Goal: Information Seeking & Learning: Learn about a topic

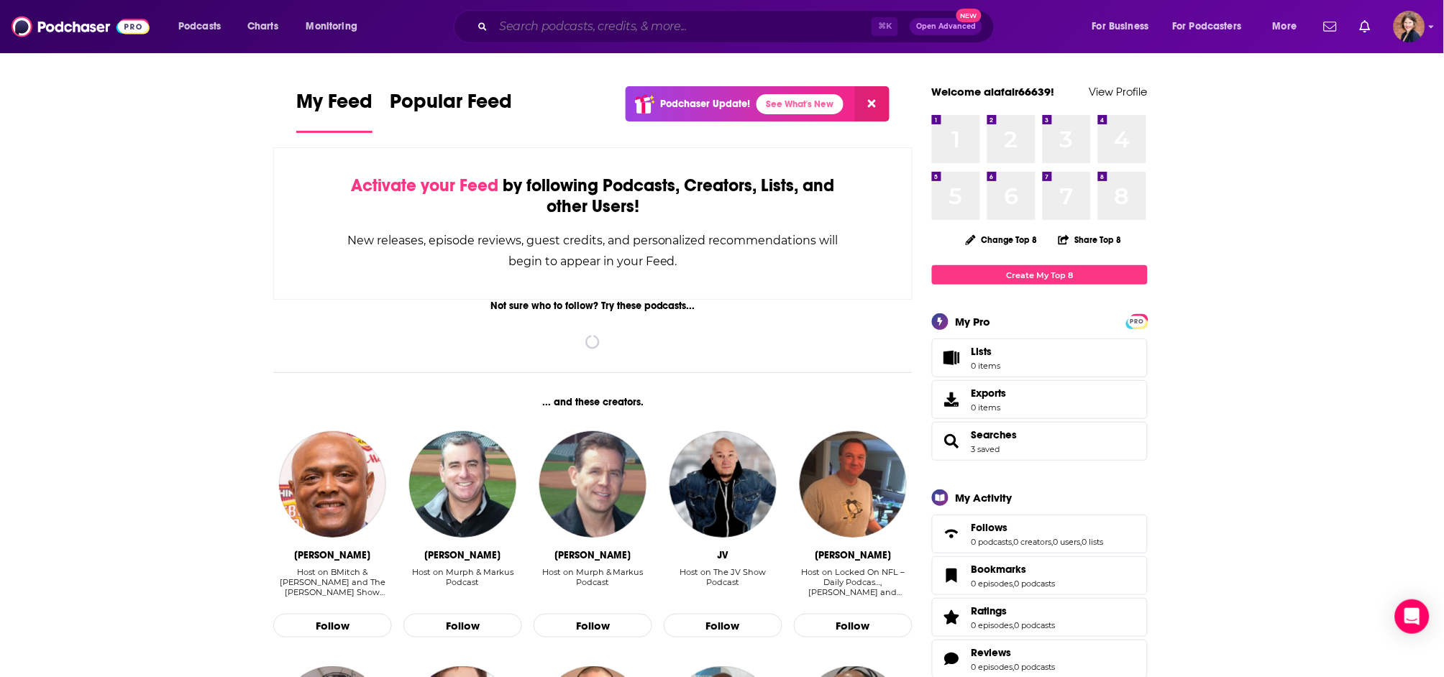
click at [571, 30] on input "Search podcasts, credits, & more..." at bounding box center [682, 26] width 378 height 23
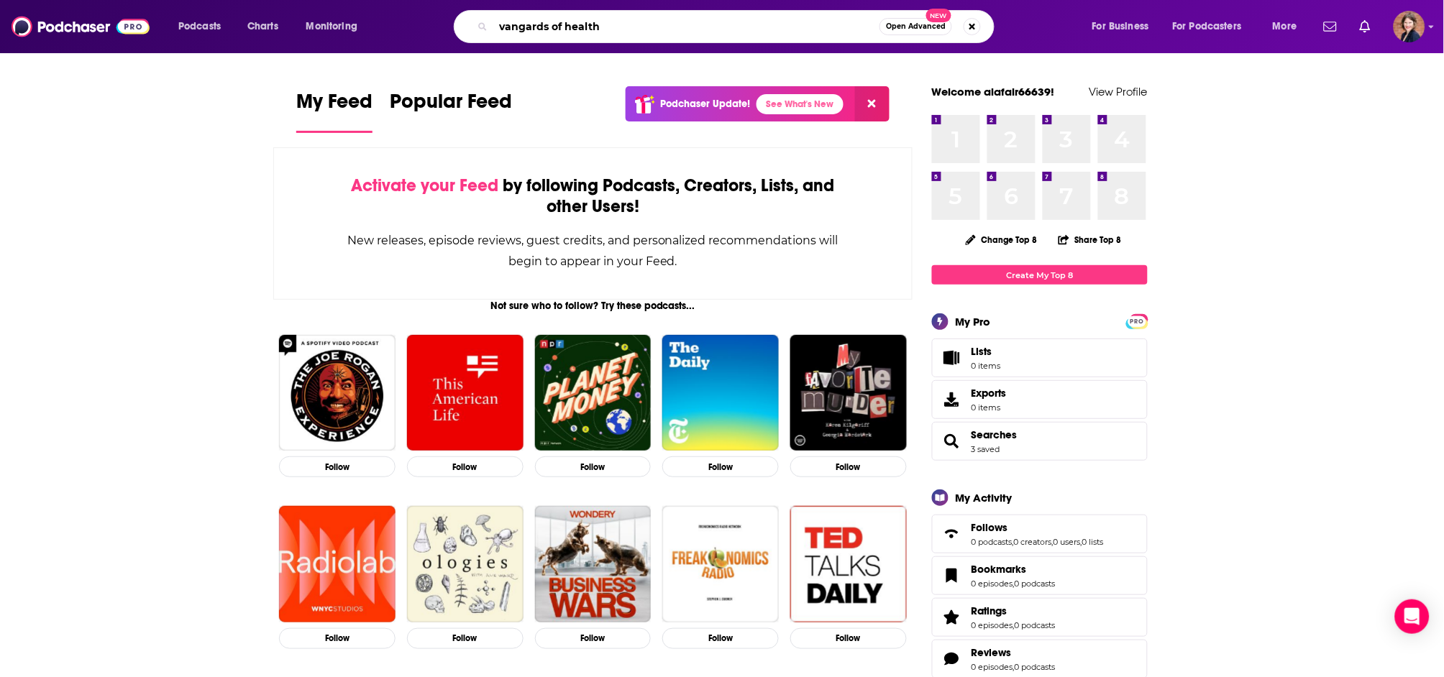
click at [521, 25] on input "vangards of health" at bounding box center [686, 26] width 386 height 23
drag, startPoint x: 521, startPoint y: 25, endPoint x: 723, endPoint y: 9, distance: 202.8
click at [0, 0] on div "Podcasts Charts Monitoring vangards of health Open Advanced New For Business Fo…" at bounding box center [722, 26] width 1444 height 53
paste input "Vangu"
click at [798, 22] on input "Vanguards of health" at bounding box center [686, 26] width 386 height 23
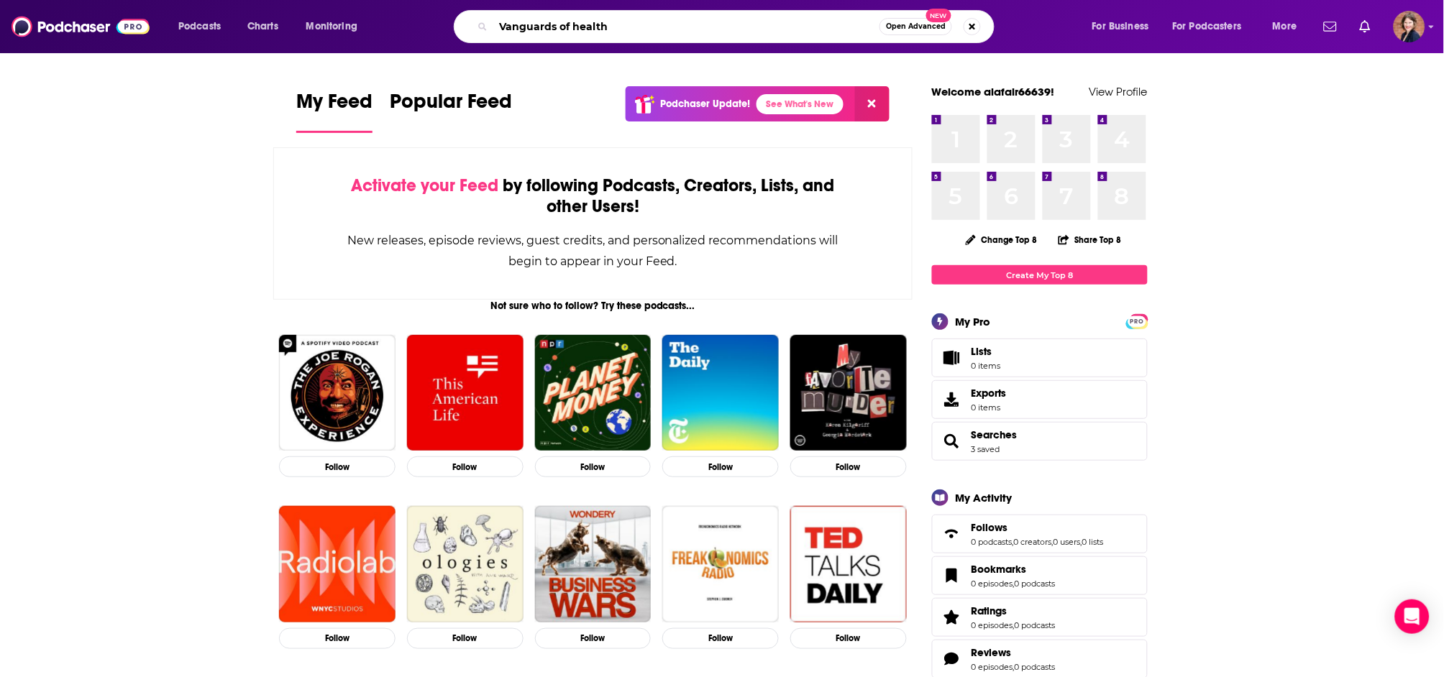
type input "Vanguards of health"
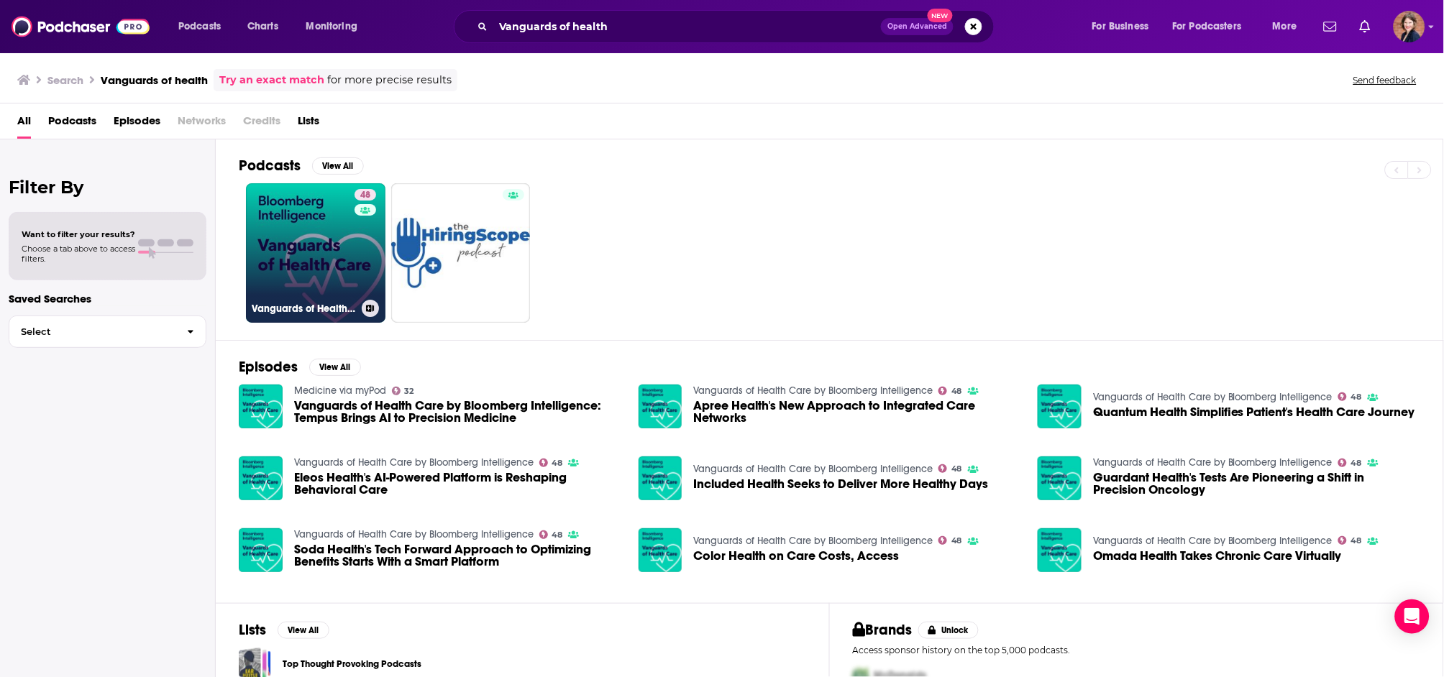
click at [319, 259] on link "48 Vanguards of Health Care by Bloomberg Intelligence" at bounding box center [316, 253] width 140 height 140
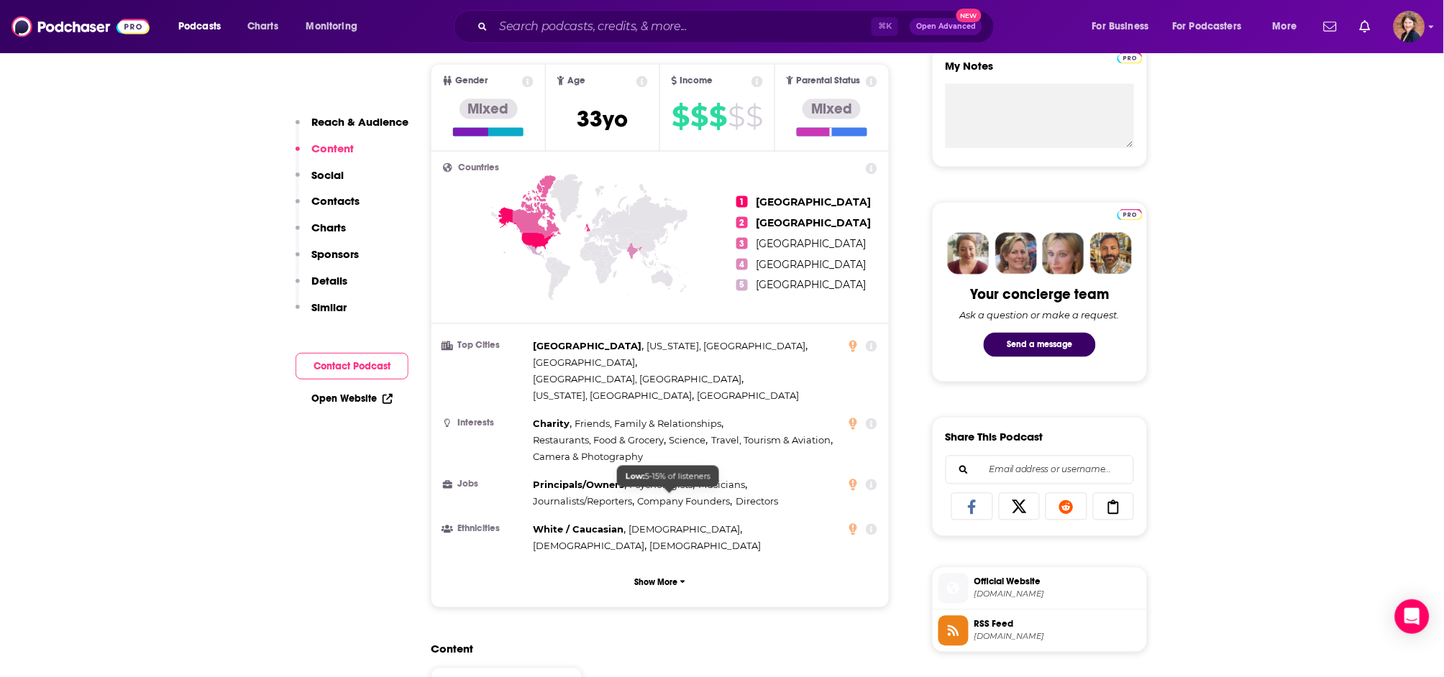
scroll to position [472, 0]
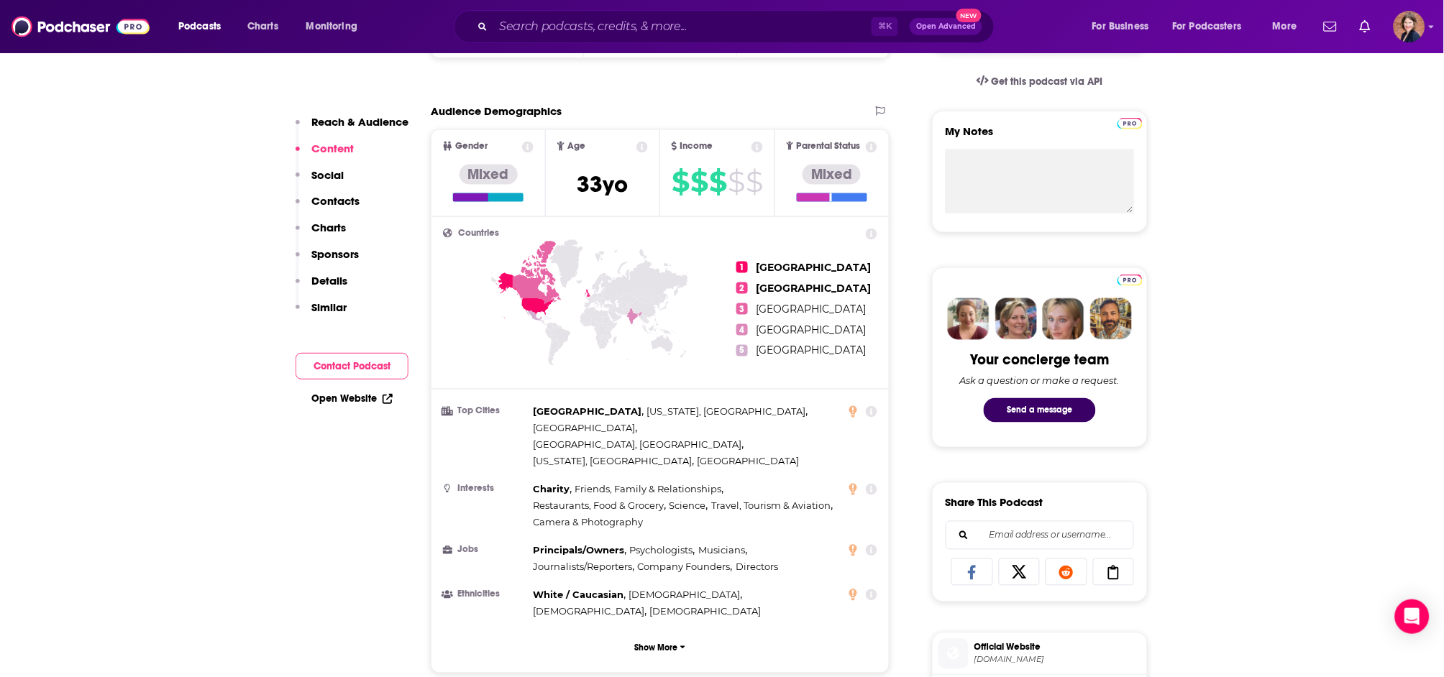
click at [339, 205] on p "Contacts" at bounding box center [335, 201] width 48 height 14
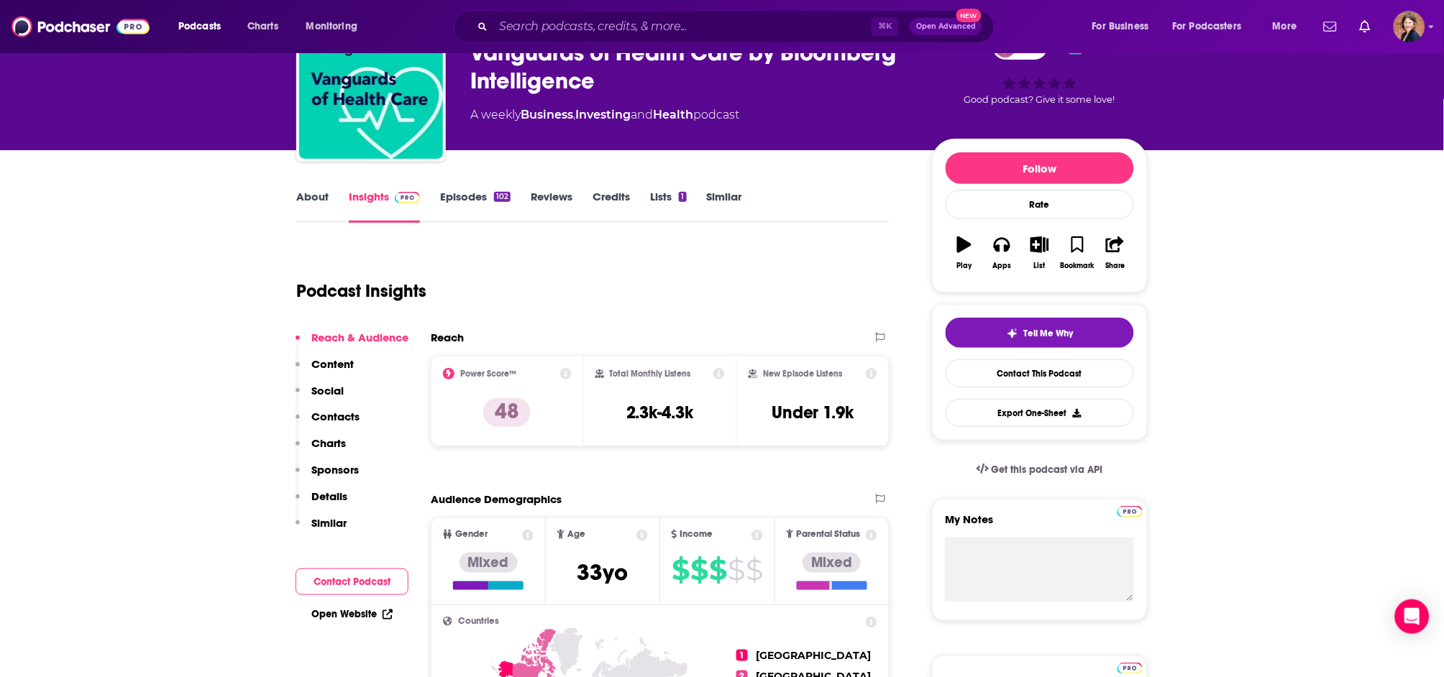
scroll to position [91, 0]
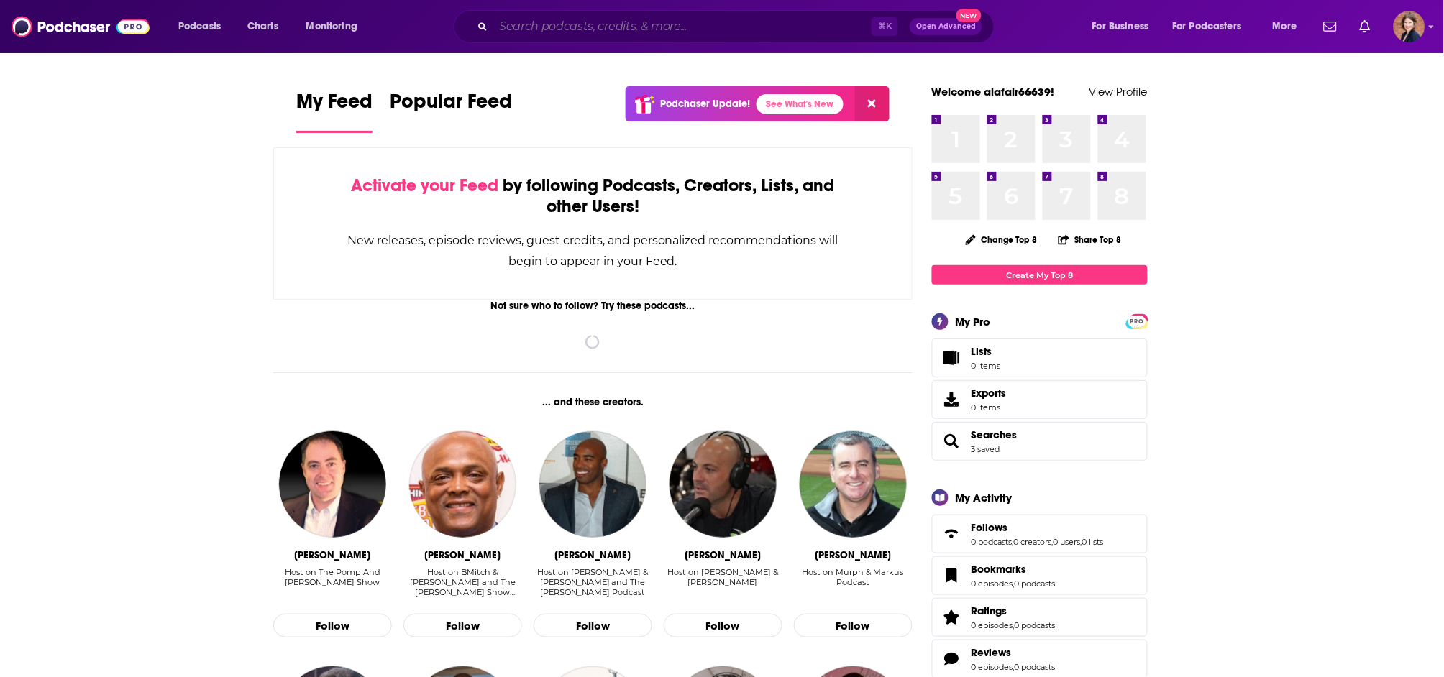
click at [577, 25] on input "Search podcasts, credits, & more..." at bounding box center [682, 26] width 378 height 23
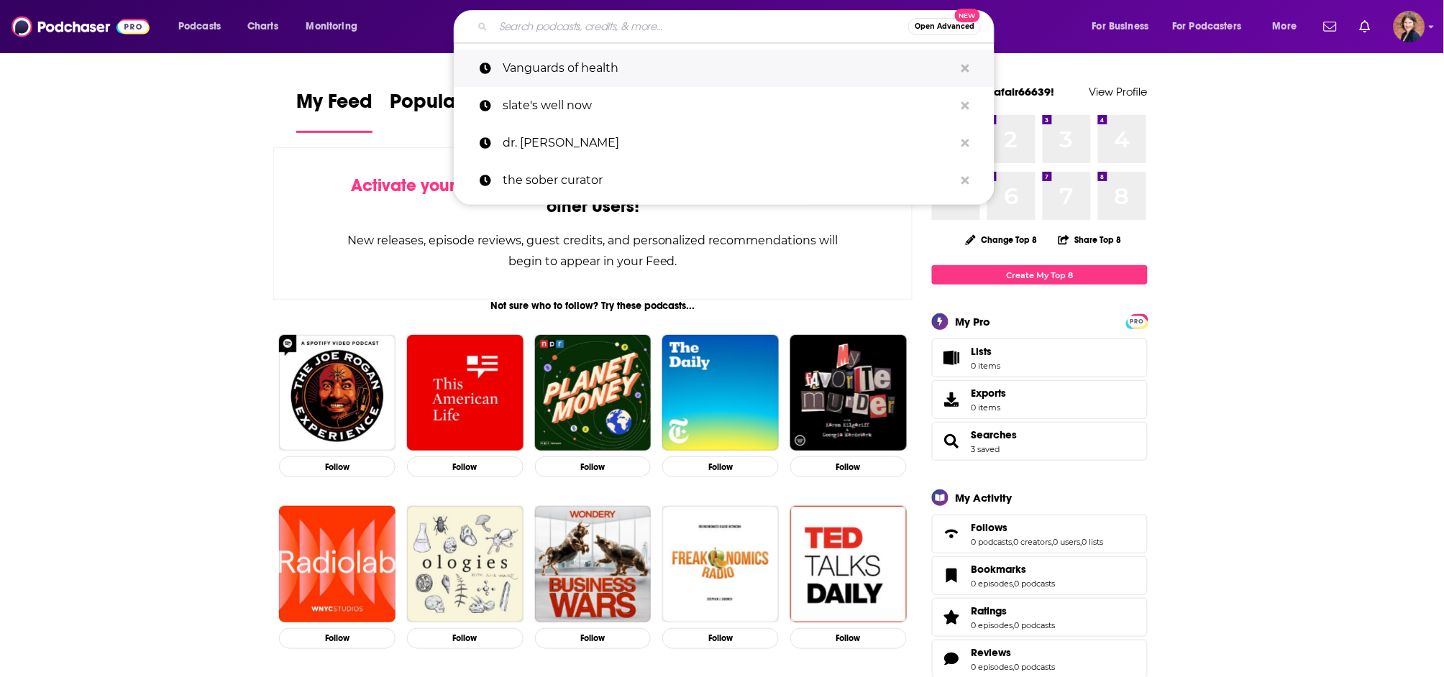
click at [593, 68] on p "Vanguards of health" at bounding box center [729, 68] width 452 height 37
type input "Vanguards of health"
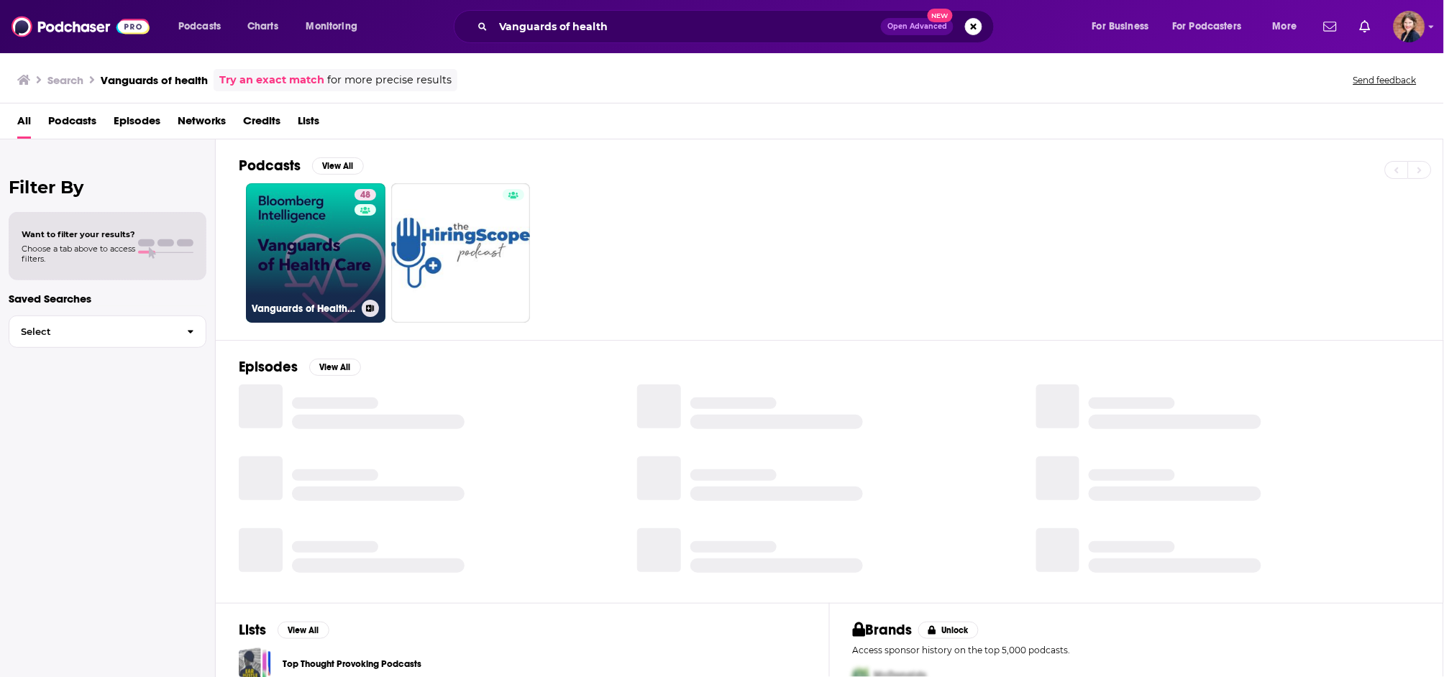
click at [337, 240] on link "48 Vanguards of Health Care by Bloomberg Intelligence" at bounding box center [316, 253] width 140 height 140
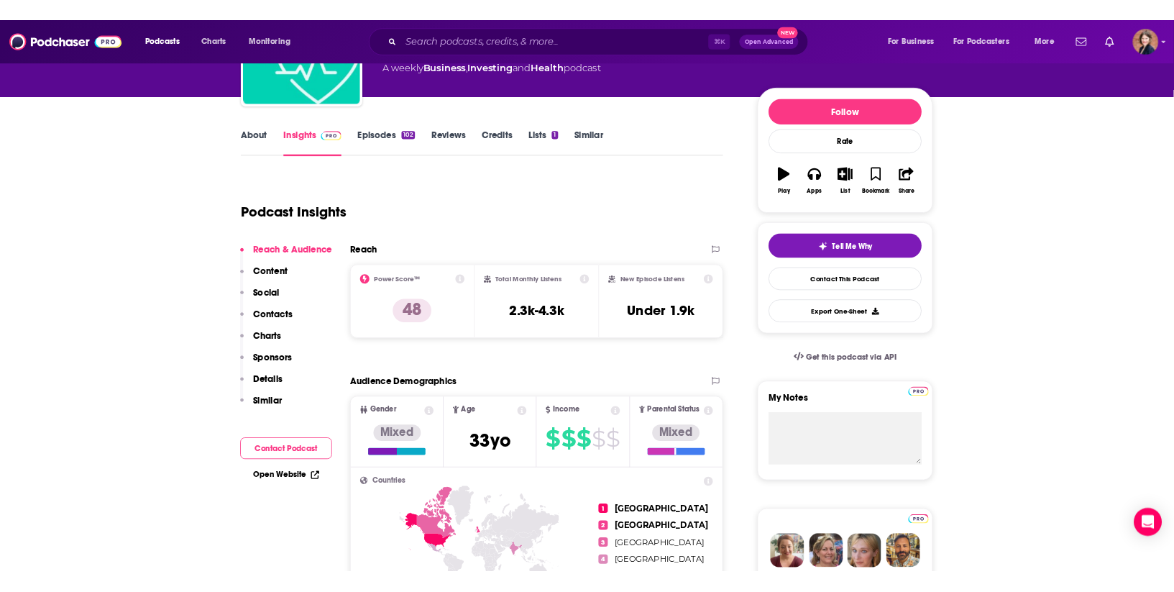
scroll to position [163, 0]
